Goal: Task Accomplishment & Management: Manage account settings

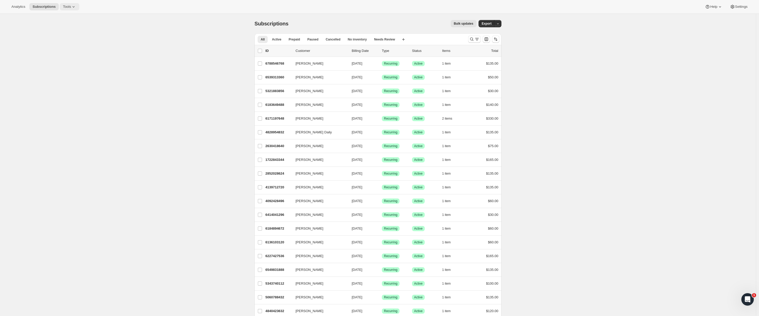
click at [75, 3] on button "Tools" at bounding box center [69, 6] width 19 height 7
click at [73, 36] on span "Bundles" at bounding box center [73, 35] width 46 height 5
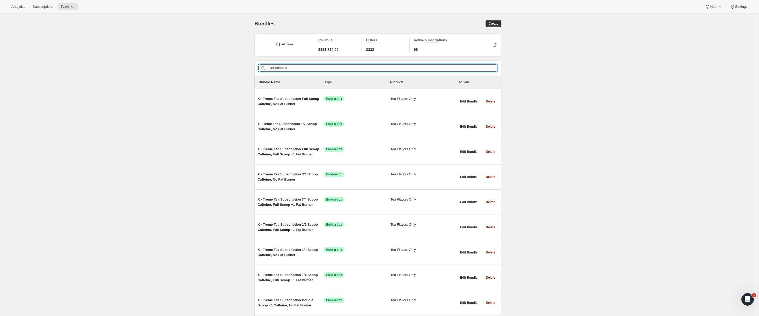
click at [295, 69] on input "Filter bundles" at bounding box center [382, 67] width 231 height 7
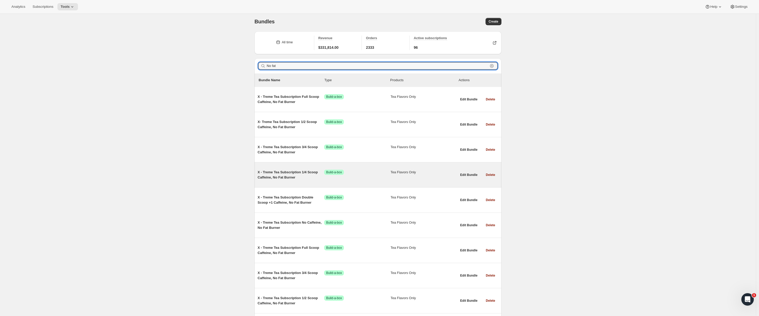
type input "No fat"
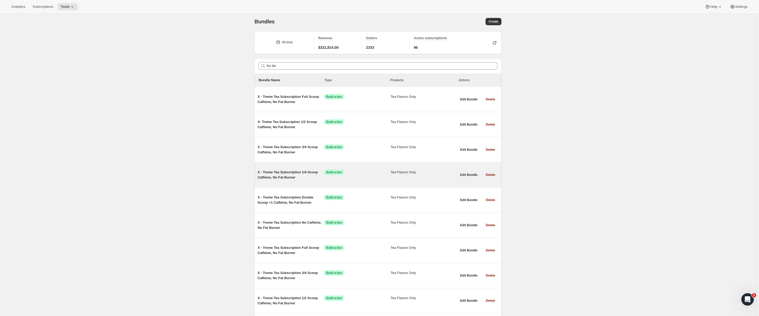
click at [288, 168] on div "X - Treme Tea Subscription 1/4 Scoop Caffeine, No Fat Burner Success Build-a-bo…" at bounding box center [356, 175] width 199 height 19
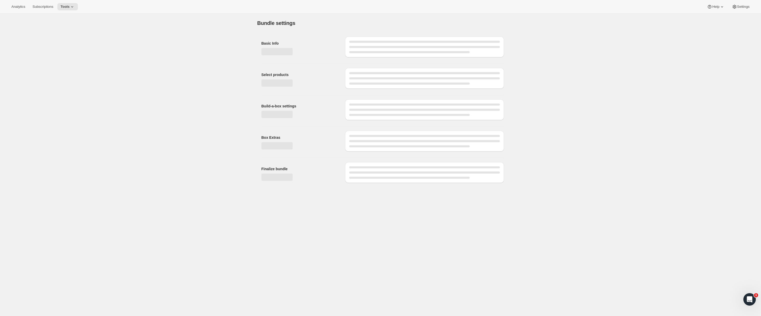
type input "X - Treme Tea Subscription 1/4 Scoop Caffeine, No Fat Burner"
checkbox input "true"
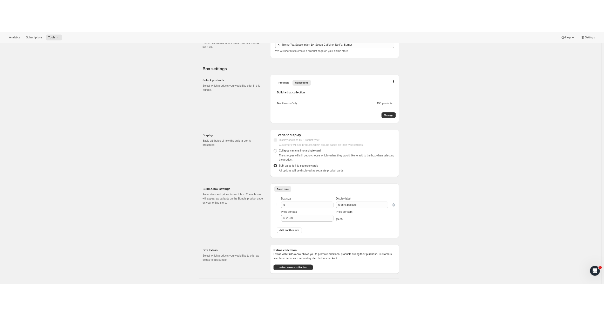
scroll to position [82, 0]
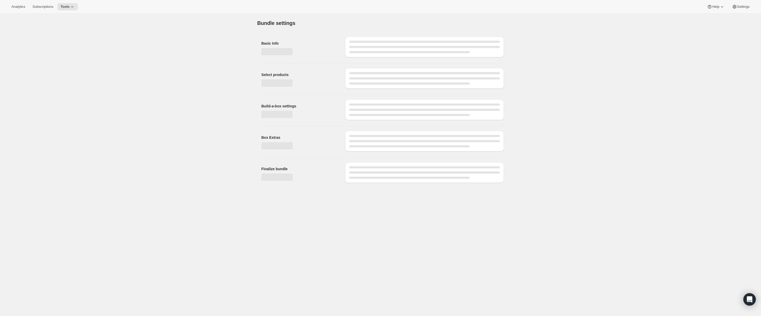
type input "X - Treme Tea Subscription 1/4 Scoop Caffeine, No Fat Burner"
checkbox input "true"
